Goal: Transaction & Acquisition: Purchase product/service

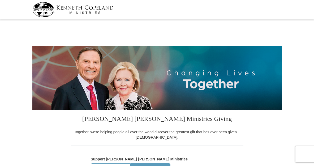
select select "TX"
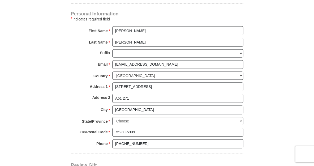
scroll to position [251, 0]
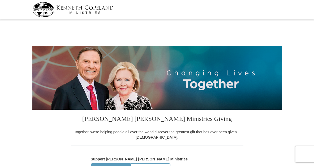
select select "[GEOGRAPHIC_DATA]"
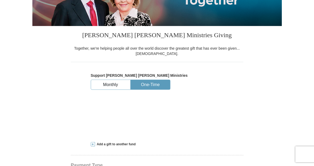
select select "[GEOGRAPHIC_DATA]"
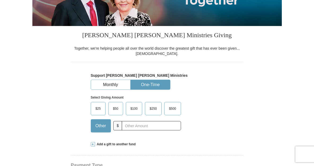
scroll to position [84, 0]
click at [136, 112] on span "$100" at bounding box center [134, 109] width 12 height 8
click at [0, 0] on input "$100" at bounding box center [0, 0] width 0 height 0
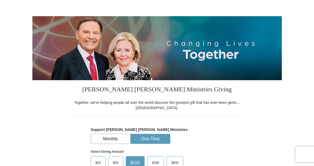
scroll to position [111, 0]
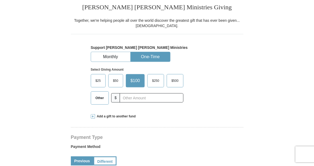
click at [151, 62] on button "One-Time" at bounding box center [150, 57] width 39 height 10
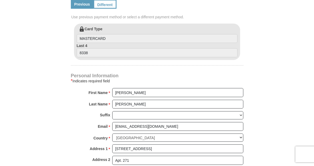
scroll to position [279, 0]
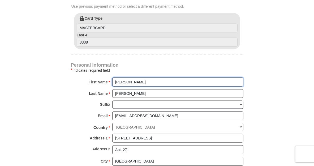
click at [139, 86] on input "[PERSON_NAME]" at bounding box center [177, 81] width 131 height 9
type input "[PERSON_NAME] & [PERSON_NAME]"
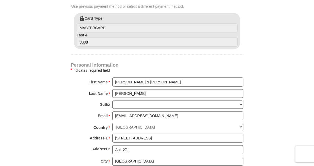
click at [39, 104] on form "[PERSON_NAME] [PERSON_NAME] Ministries Giving Together, we're helping people al…" at bounding box center [156, 21] width 249 height 557
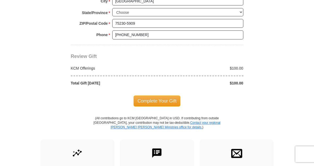
scroll to position [446, 0]
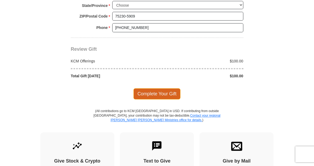
click at [155, 99] on span "Complete Your Gift" at bounding box center [156, 93] width 47 height 11
